Goal: Task Accomplishment & Management: Manage account settings

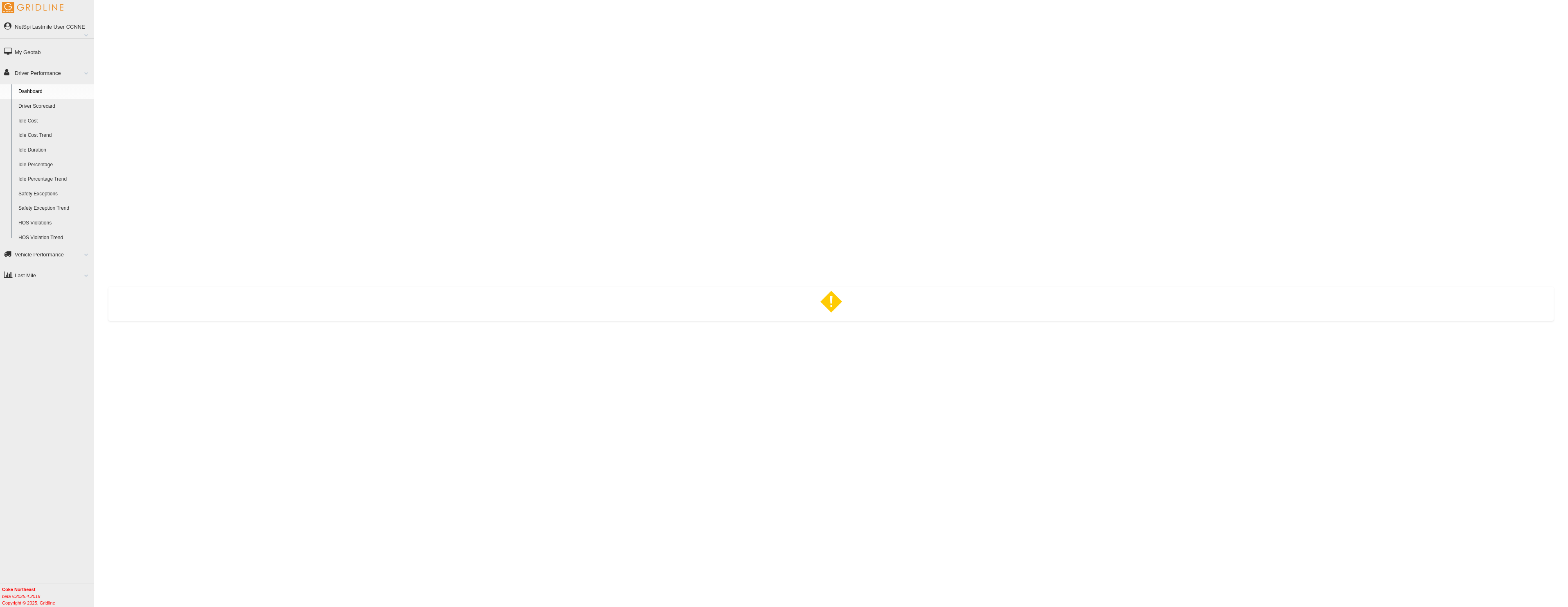
click at [49, 106] on link "Driver Scorecard" at bounding box center [54, 106] width 79 height 15
click at [39, 27] on link "NetSpi Lastmile User CCNNE" at bounding box center [47, 27] width 94 height 19
drag, startPoint x: 39, startPoint y: 27, endPoint x: 33, endPoint y: 89, distance: 62.3
click at [33, 89] on link "Log Out" at bounding box center [54, 89] width 79 height 15
